Goal: Register for event/course

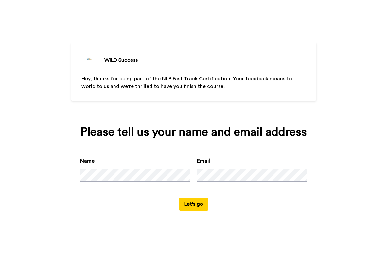
click at [236, 220] on div "Please tell us your name and email address Name Email Let's go" at bounding box center [193, 167] width 245 height 103
click at [202, 211] on button "Let's go" at bounding box center [193, 204] width 29 height 13
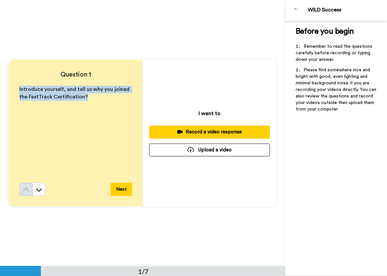
drag, startPoint x: 17, startPoint y: 89, endPoint x: 95, endPoint y: 103, distance: 79.2
click at [95, 103] on div "Introduce yourself, and tell us why you joined the FastTrack Certification?" at bounding box center [75, 134] width 113 height 97
copy span "Introduce yourself, and tell us why you joined the FastTrack Certification?"
click at [185, 128] on button "Record a video response" at bounding box center [209, 132] width 121 height 13
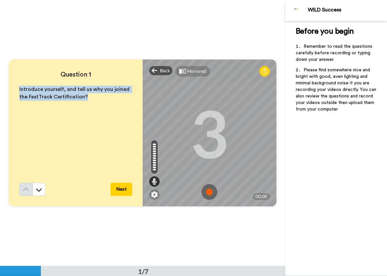
click at [206, 193] on img at bounding box center [210, 192] width 16 height 16
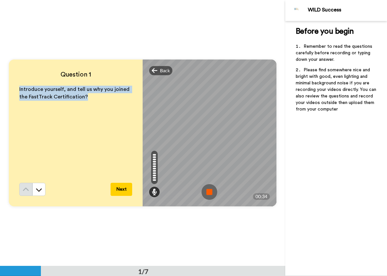
click at [214, 193] on img at bounding box center [210, 192] width 16 height 16
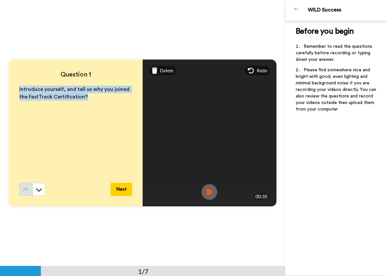
click at [126, 191] on button "Next" at bounding box center [122, 189] width 22 height 13
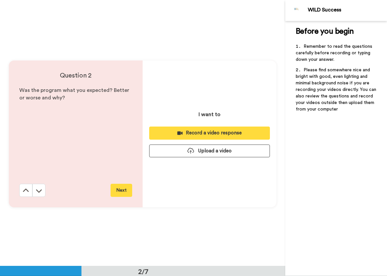
scroll to position [266, 0]
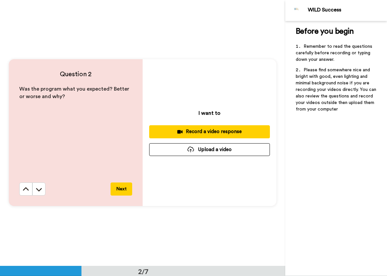
click at [217, 131] on div "Record a video response" at bounding box center [209, 131] width 110 height 7
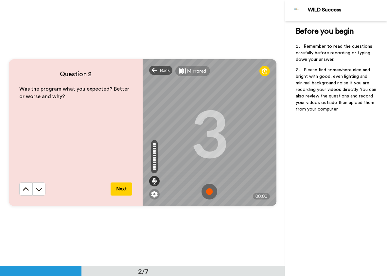
click at [209, 194] on img at bounding box center [210, 192] width 16 height 16
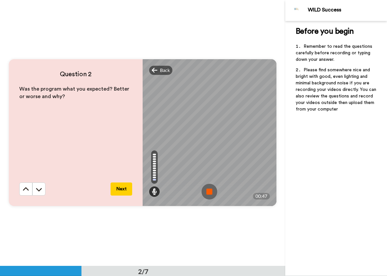
click at [206, 197] on img at bounding box center [210, 192] width 16 height 16
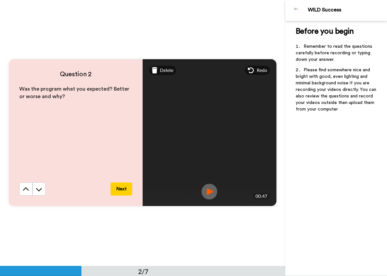
click at [121, 188] on button "Next" at bounding box center [122, 189] width 22 height 13
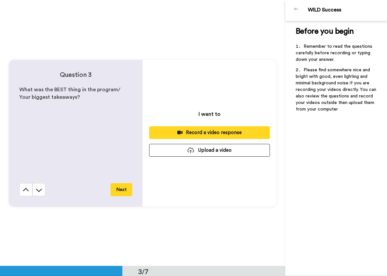
scroll to position [532, 0]
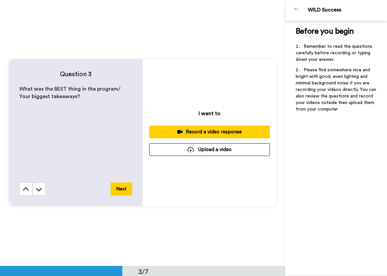
click at [218, 131] on div "Record a video response" at bounding box center [209, 132] width 110 height 7
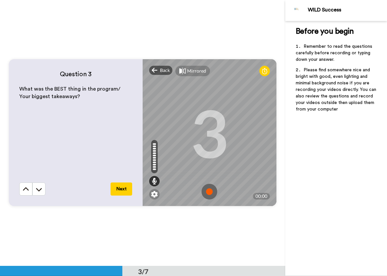
click at [208, 192] on img at bounding box center [210, 192] width 16 height 16
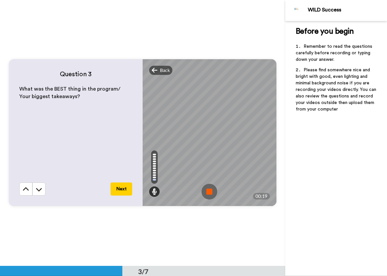
click at [209, 191] on img at bounding box center [210, 192] width 16 height 16
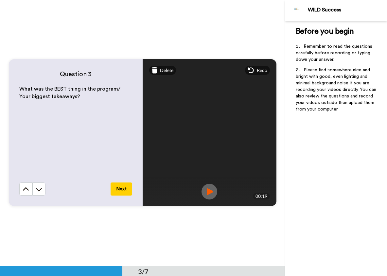
click at [125, 190] on button "Next" at bounding box center [122, 189] width 22 height 13
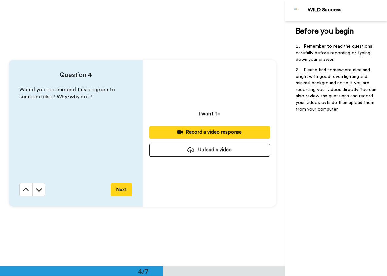
scroll to position [798, 0]
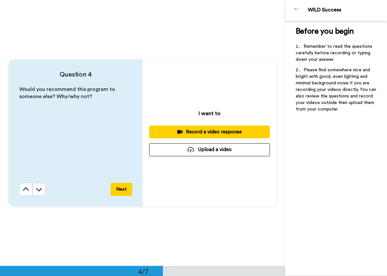
click at [198, 134] on div "Record a video response" at bounding box center [209, 132] width 110 height 7
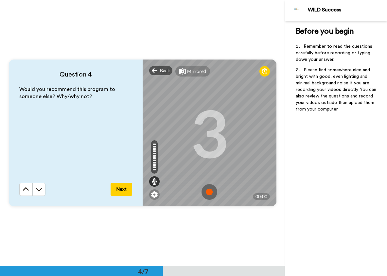
click at [209, 190] on img at bounding box center [210, 192] width 16 height 16
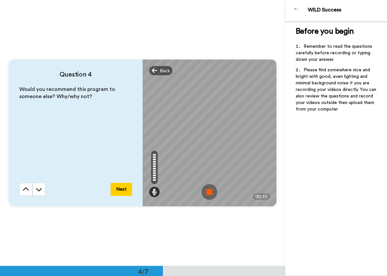
click at [206, 190] on img at bounding box center [210, 192] width 16 height 16
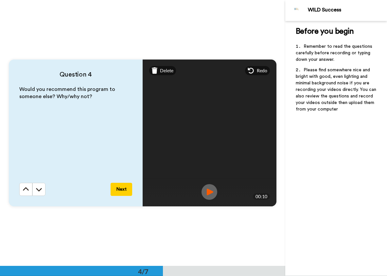
click at [120, 190] on button "Next" at bounding box center [122, 189] width 22 height 13
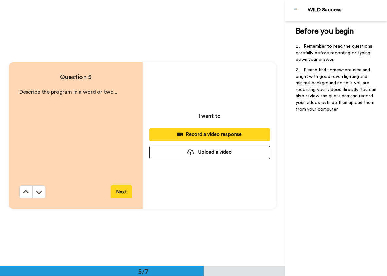
scroll to position [1064, 0]
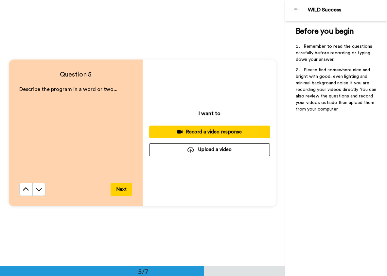
click at [181, 131] on div "Record a video response" at bounding box center [209, 132] width 110 height 7
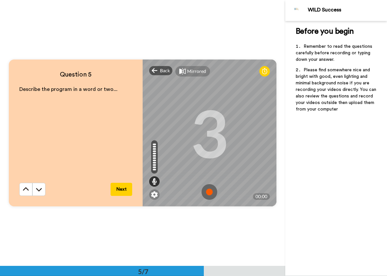
click at [204, 194] on img at bounding box center [210, 192] width 16 height 16
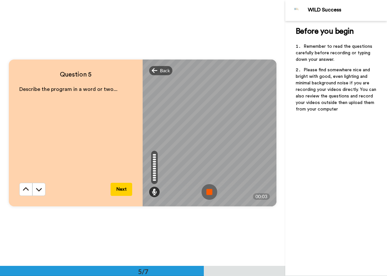
click at [209, 190] on img at bounding box center [210, 192] width 16 height 16
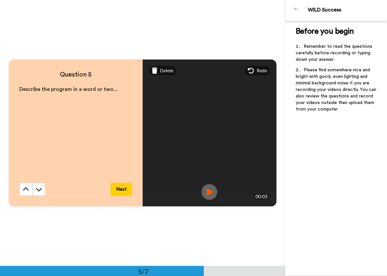
click at [119, 189] on button "Next" at bounding box center [122, 189] width 22 height 13
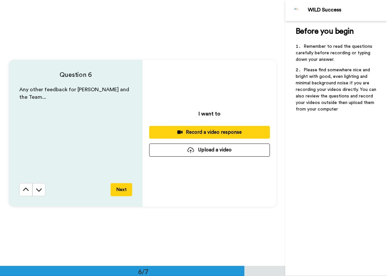
scroll to position [1330, 0]
click at [118, 192] on button "Next" at bounding box center [122, 189] width 22 height 13
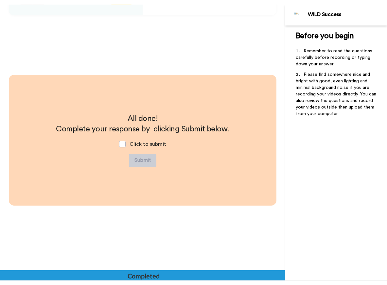
scroll to position [1529, 0]
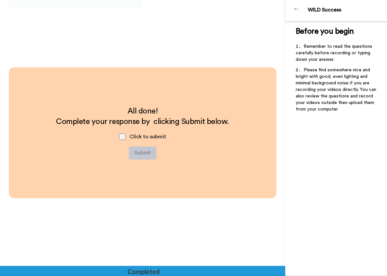
click at [123, 137] on span at bounding box center [122, 136] width 7 height 7
click at [144, 151] on button "Submit" at bounding box center [142, 153] width 27 height 13
